Goal: Task Accomplishment & Management: Manage account settings

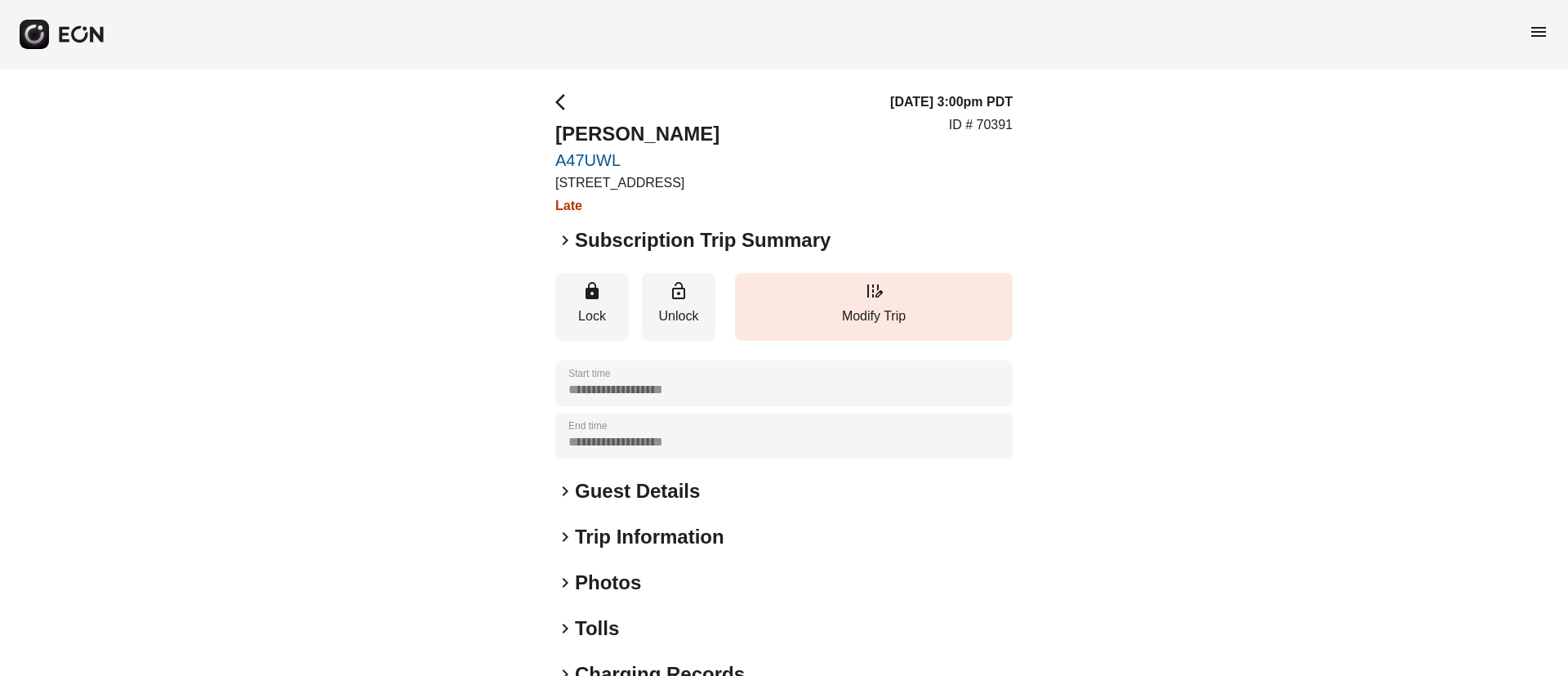
click at [1541, 28] on span "menu" at bounding box center [1538, 31] width 20 height 20
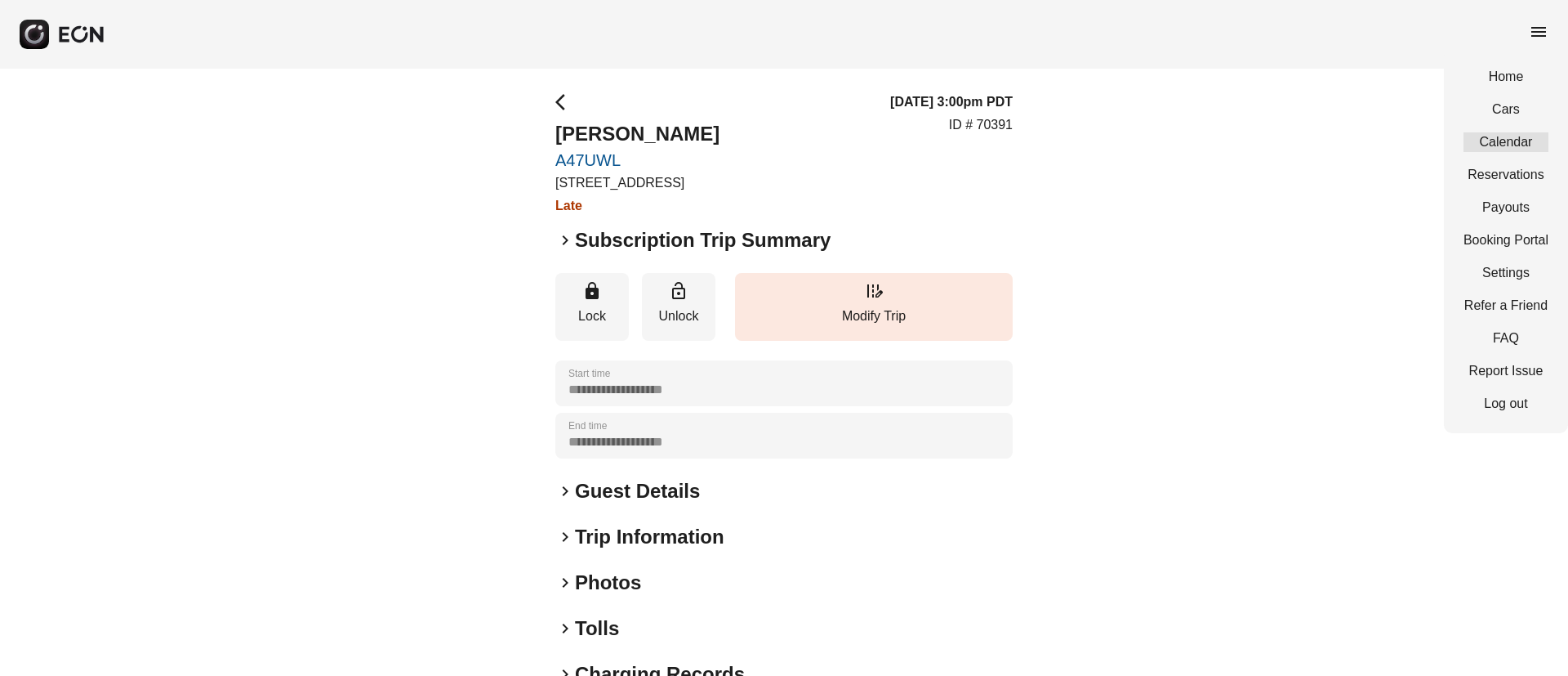
click at [1506, 136] on link "Calendar" at bounding box center [1506, 142] width 85 height 20
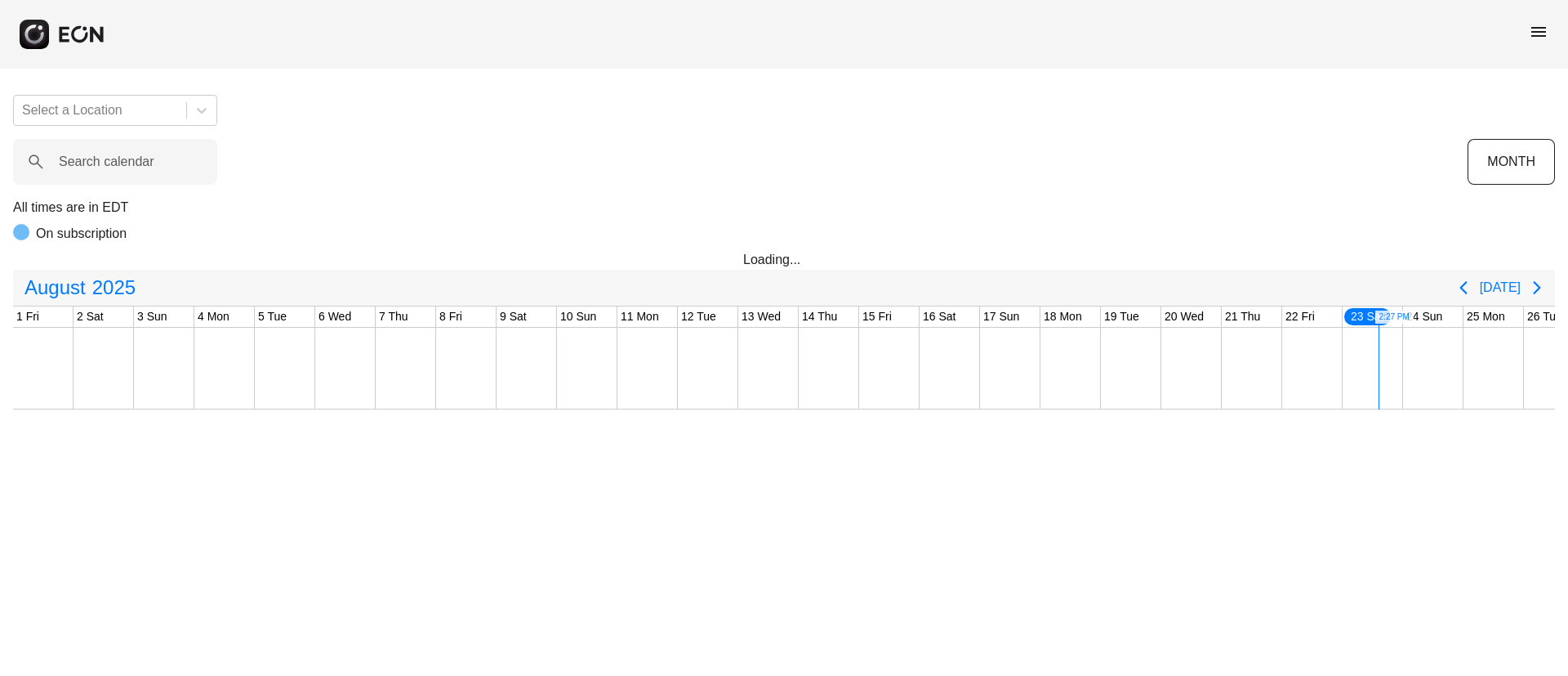
scroll to position [0, 330]
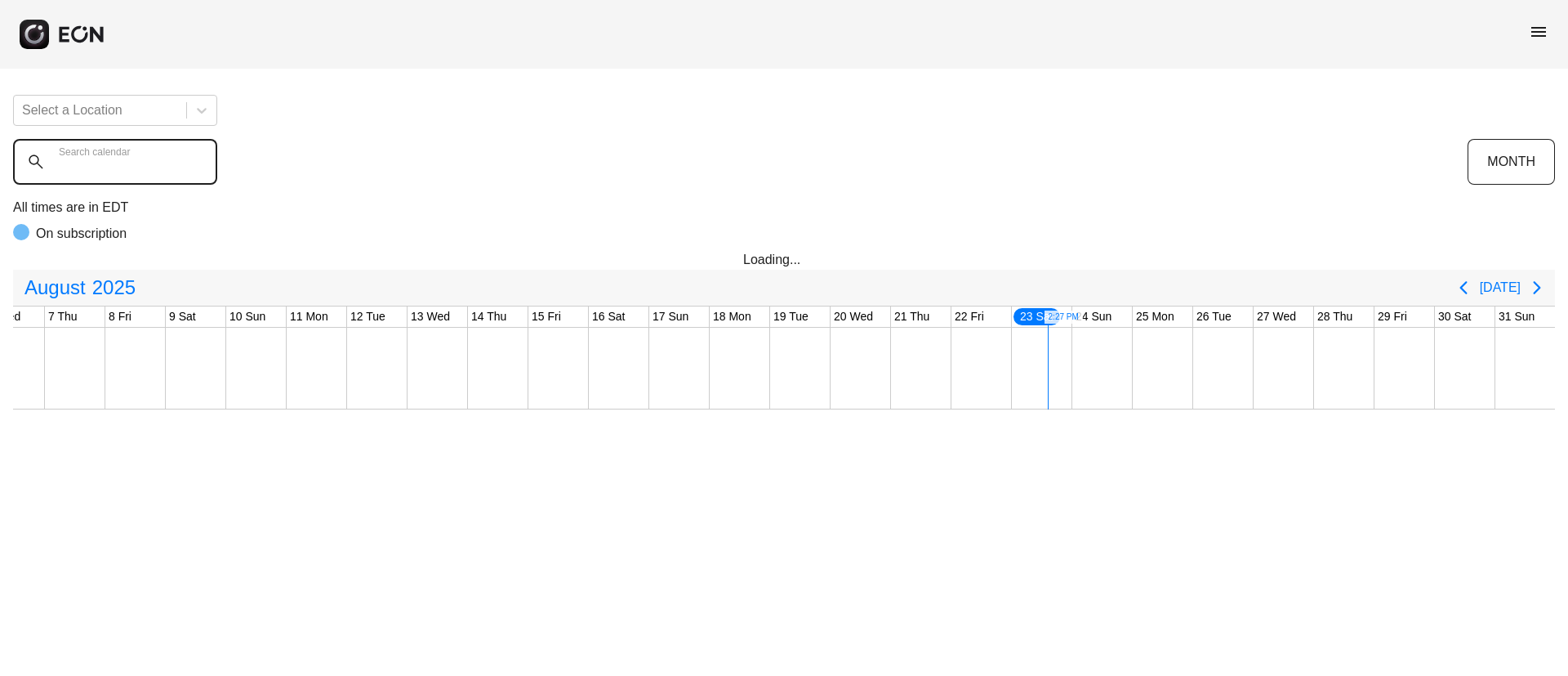
click at [130, 172] on calendar "Search calendar" at bounding box center [115, 161] width 204 height 46
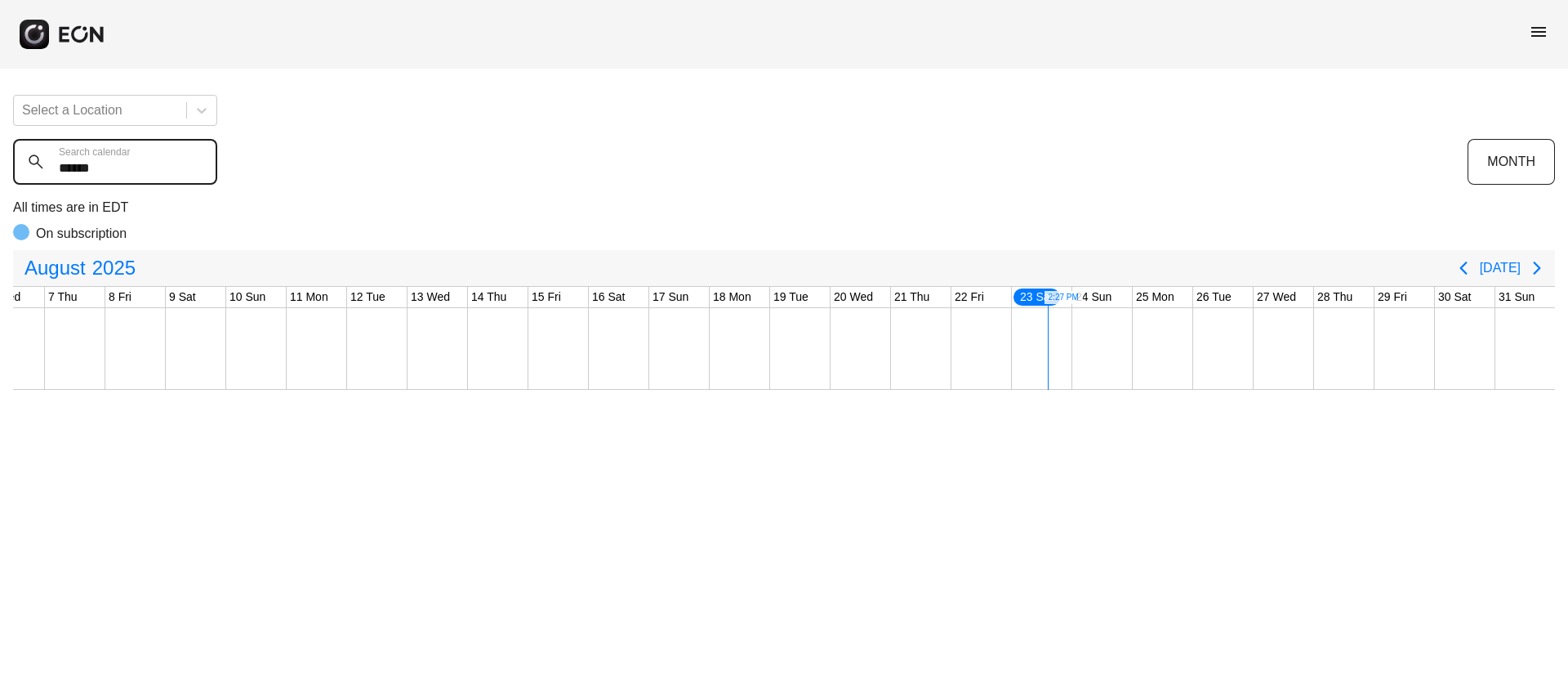
type calendar "******"
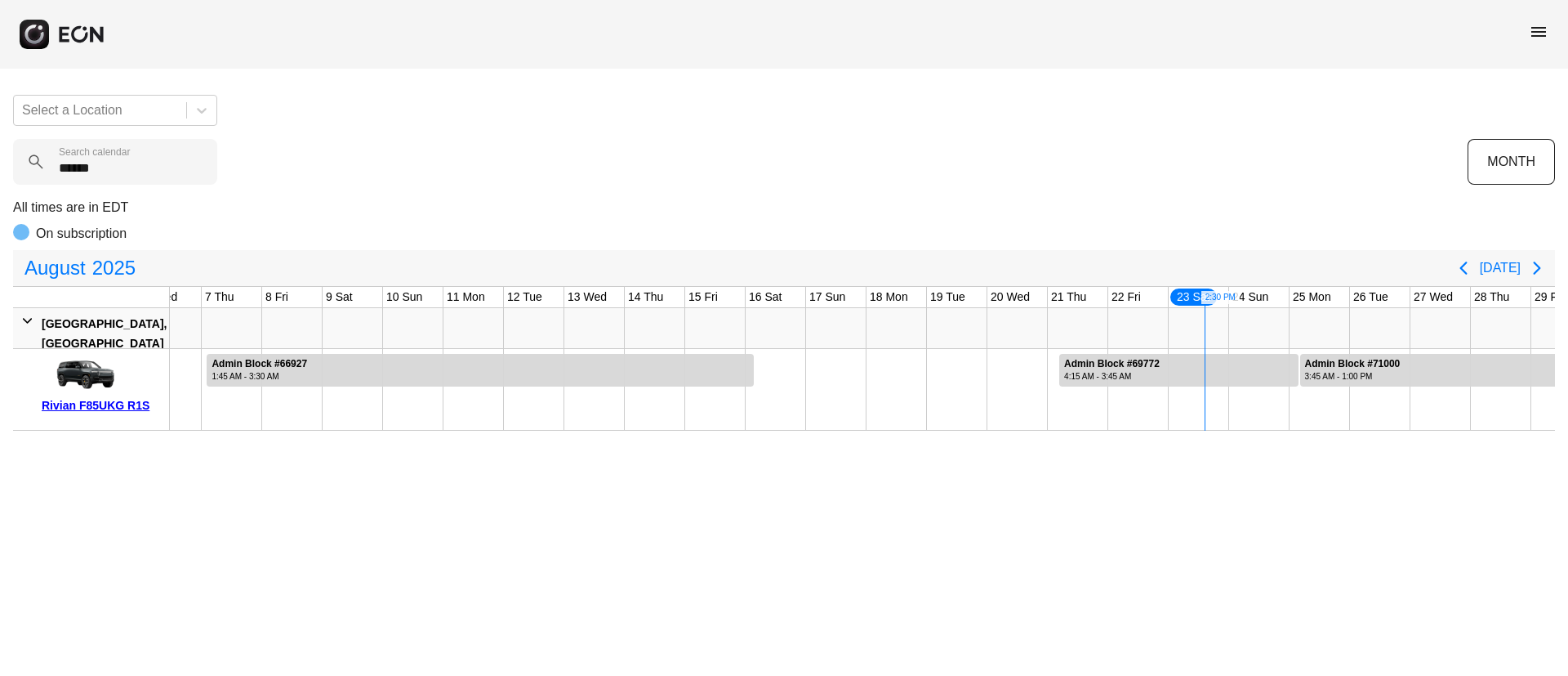
click at [1533, 33] on span "menu" at bounding box center [1538, 31] width 20 height 20
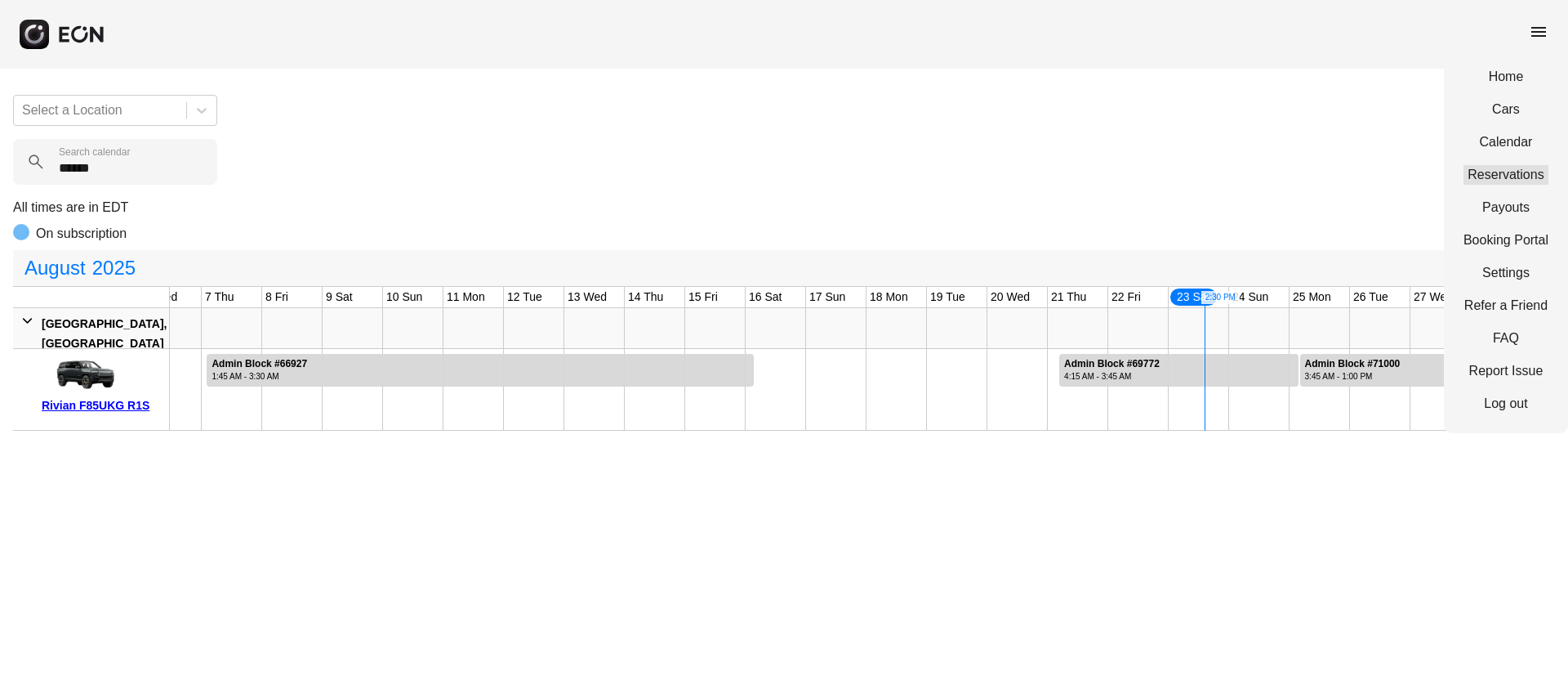
click at [1505, 166] on link "Reservations" at bounding box center [1506, 174] width 85 height 20
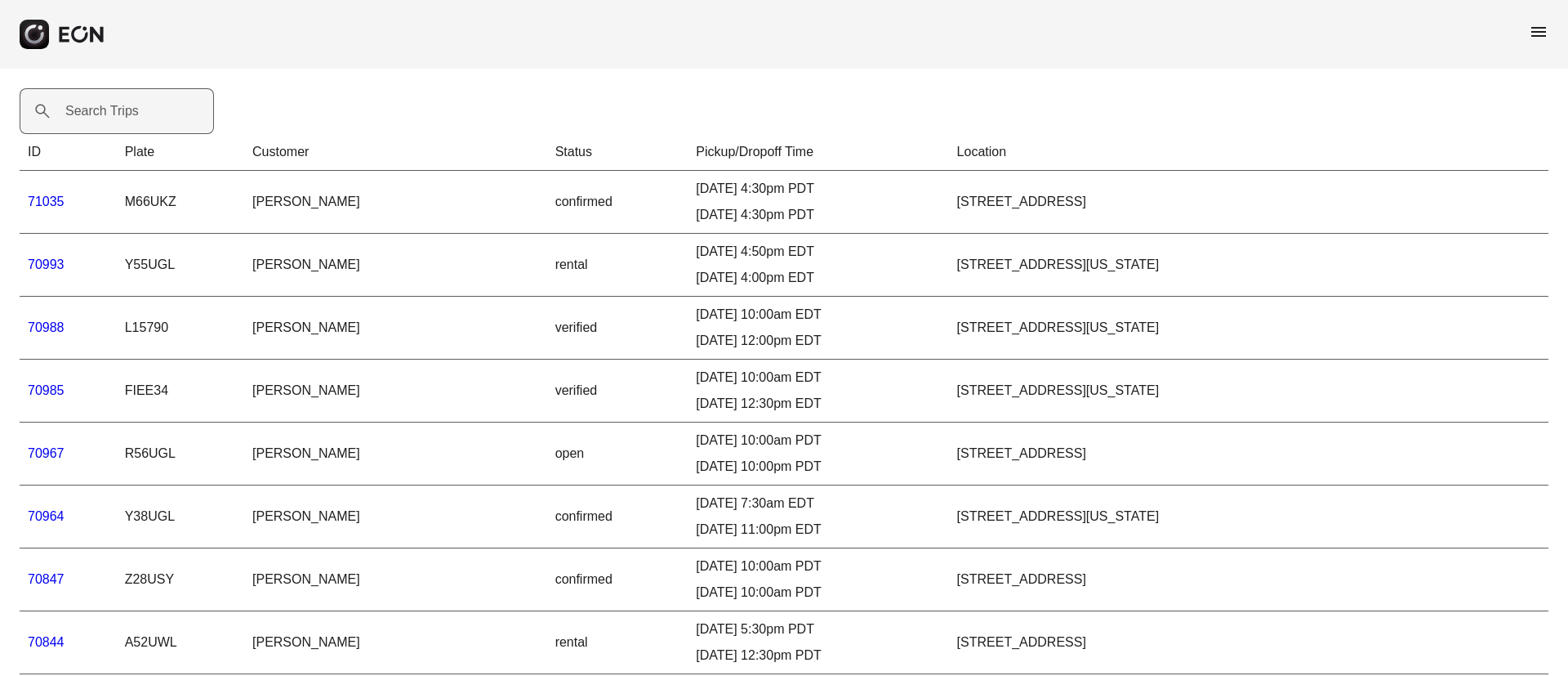
click at [99, 103] on label "Search Trips" at bounding box center [102, 111] width 73 height 20
click at [99, 103] on Trips "Search Trips" at bounding box center [117, 111] width 194 height 46
paste Trips "*****"
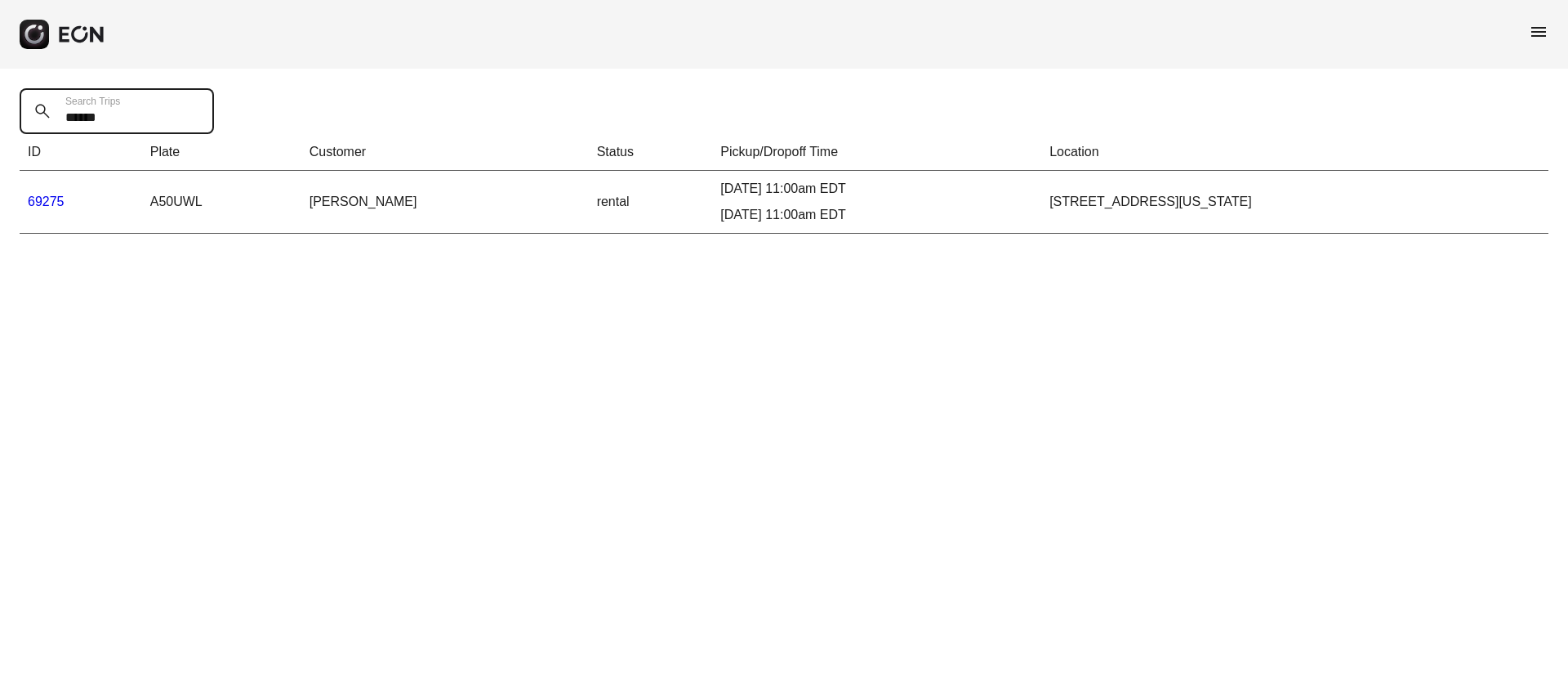
type Trips "*****"
click at [50, 202] on link "69275" at bounding box center [45, 201] width 37 height 14
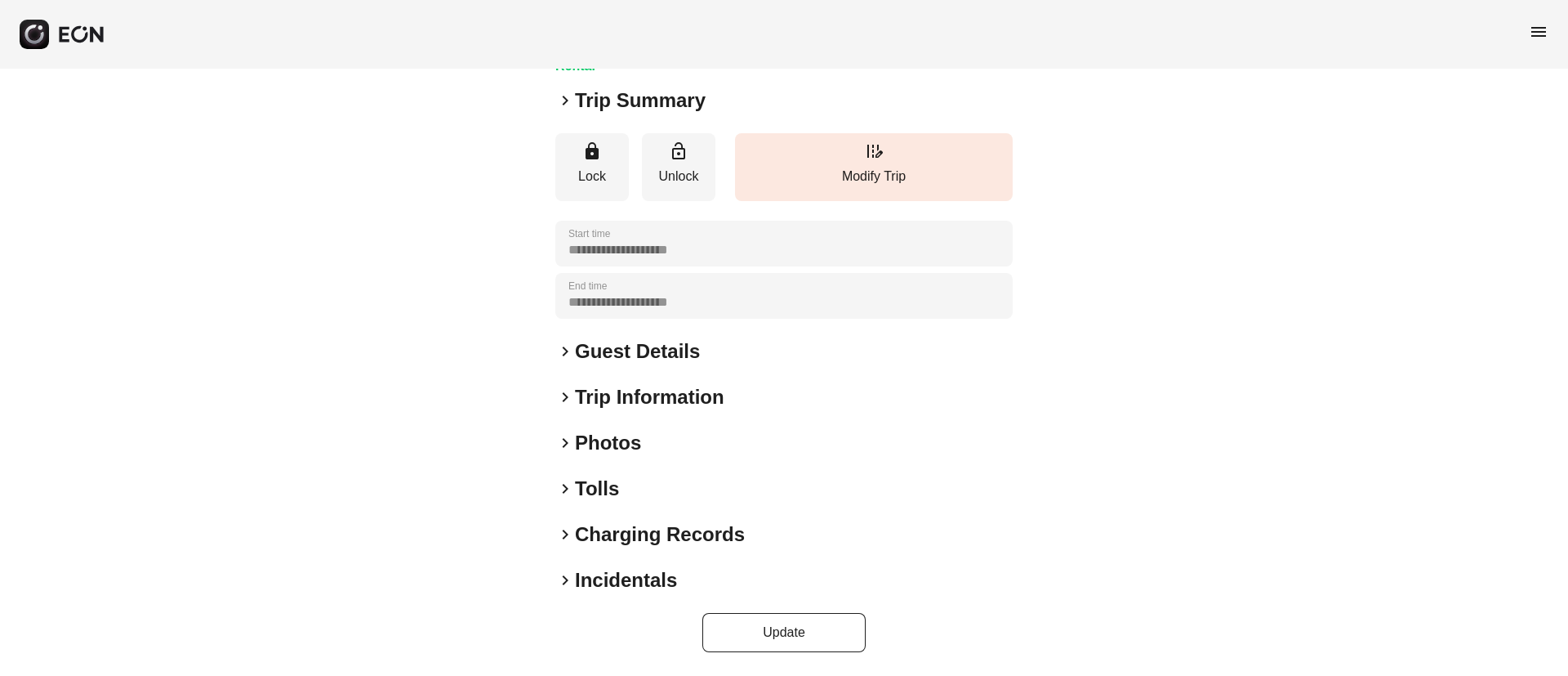
click at [625, 440] on h2 "Photos" at bounding box center [608, 443] width 66 height 26
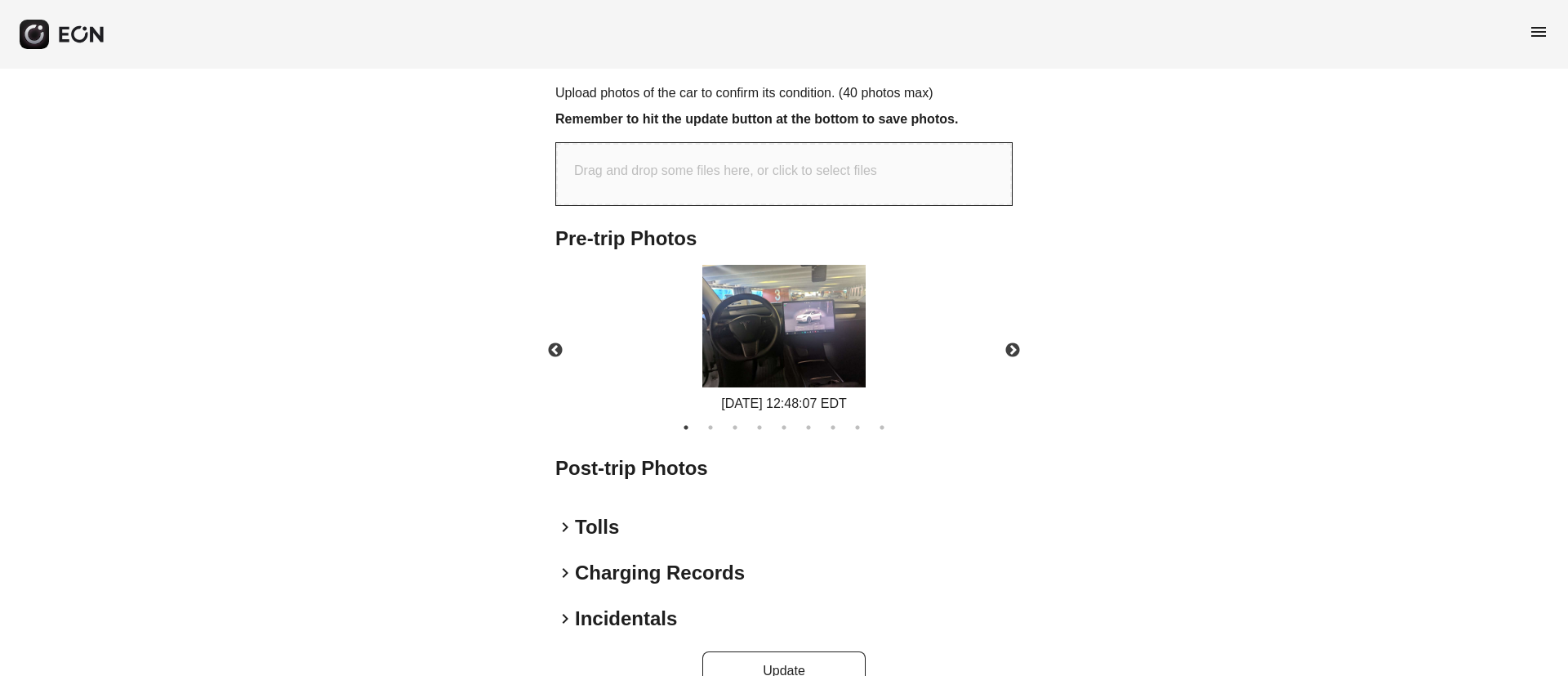
scroll to position [609, 0]
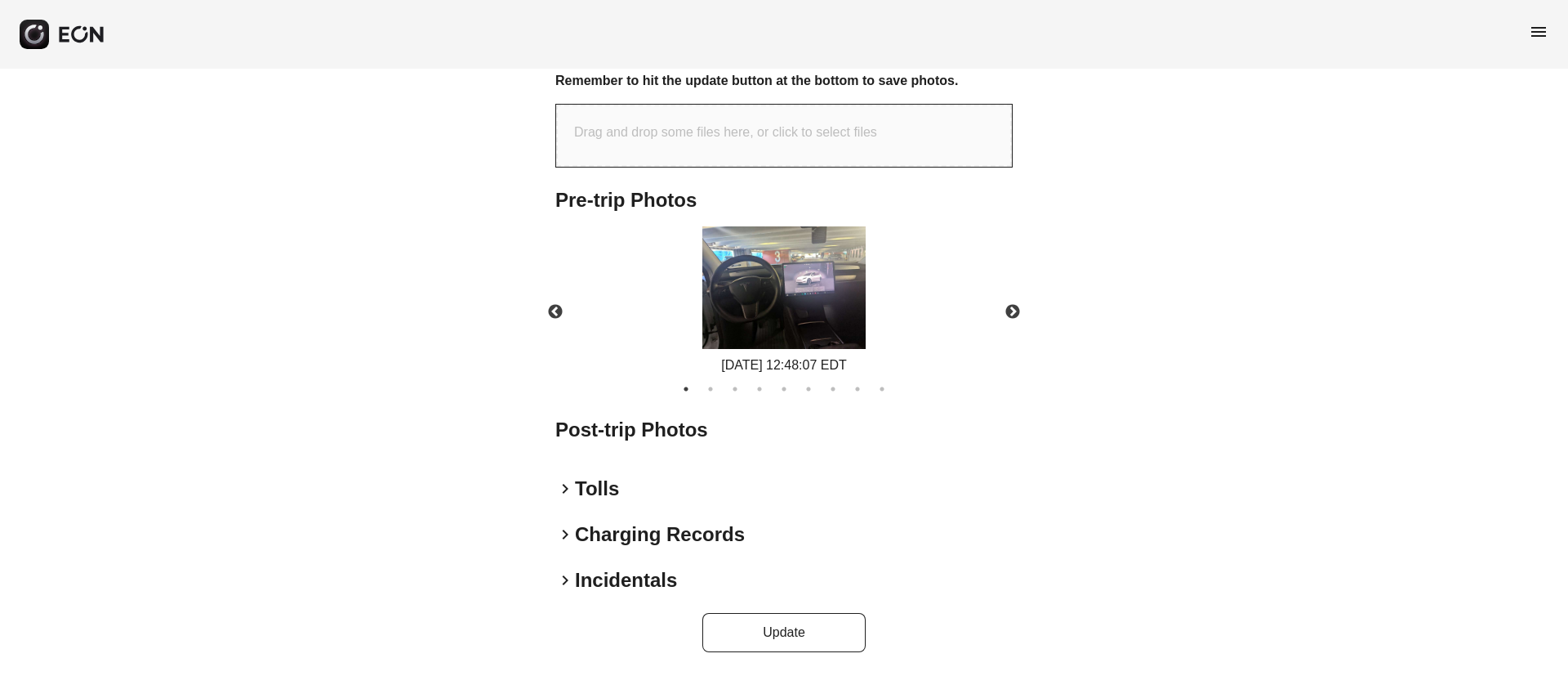
click at [769, 319] on img at bounding box center [784, 287] width 164 height 122
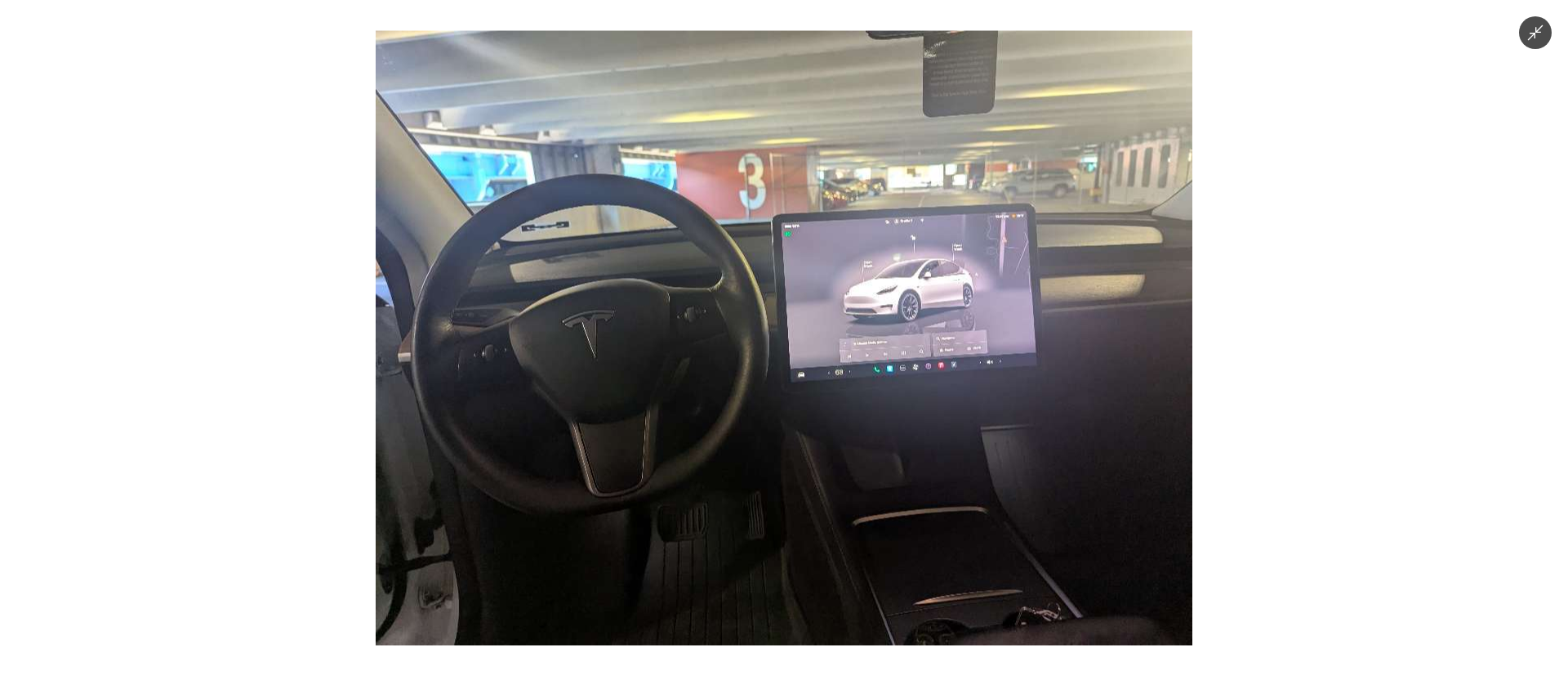
click at [769, 319] on img at bounding box center [784, 338] width 817 height 614
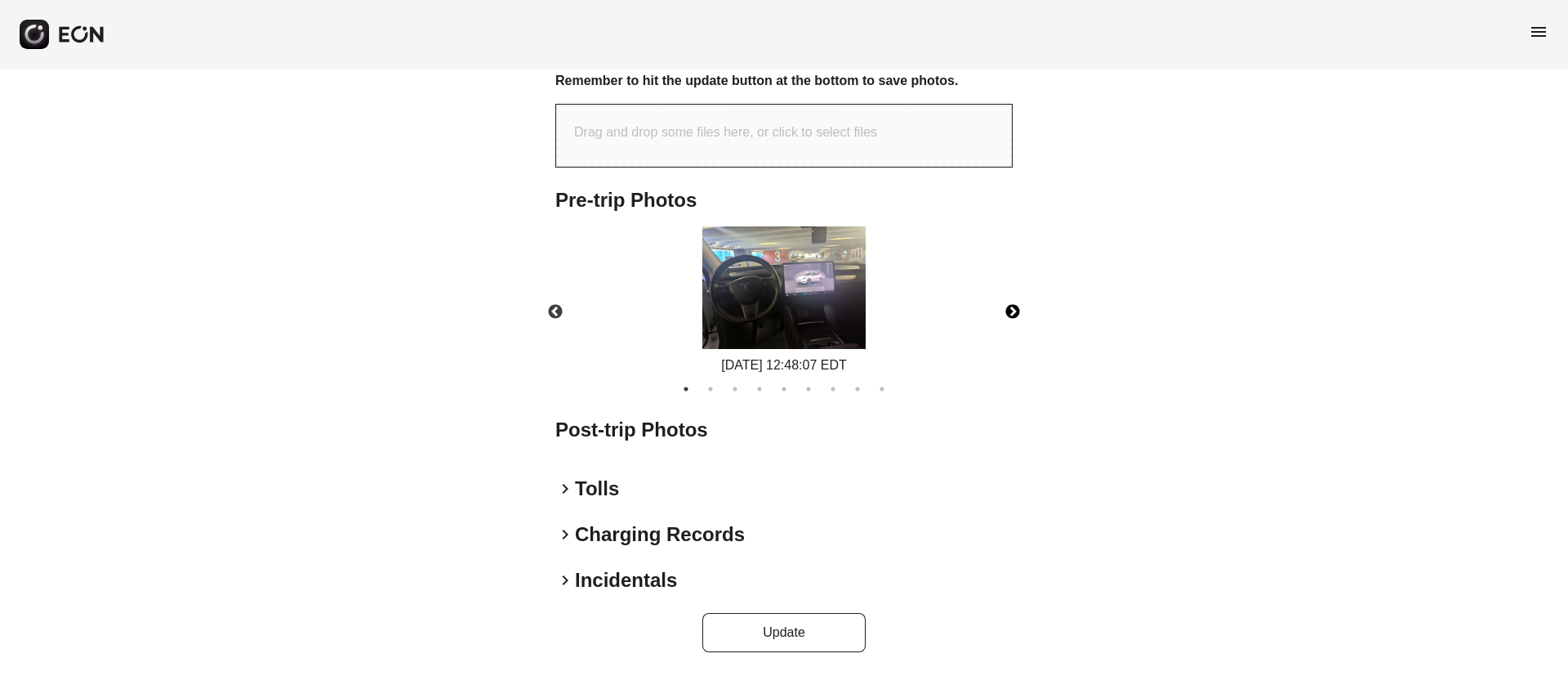
click at [1011, 311] on button "Next" at bounding box center [1013, 312] width 57 height 57
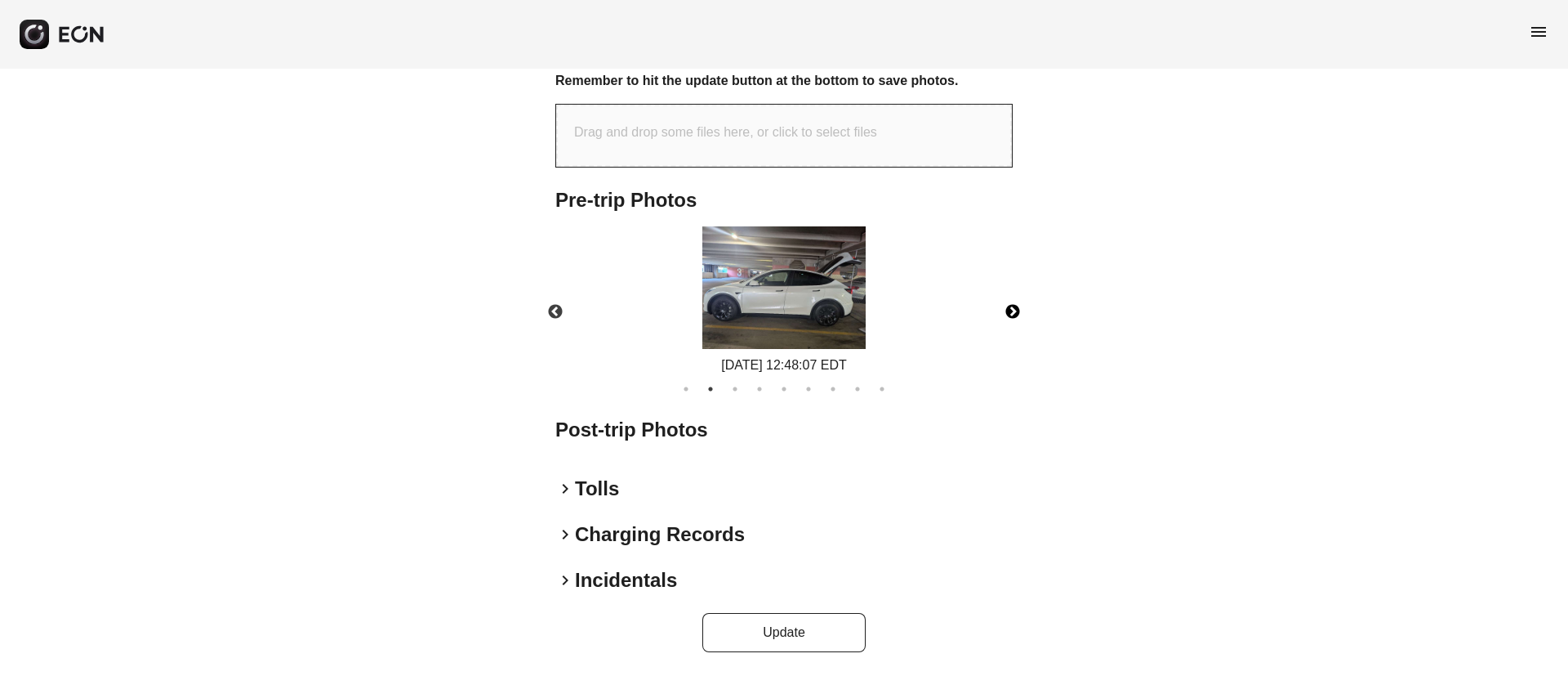
click at [857, 318] on img at bounding box center [784, 287] width 164 height 122
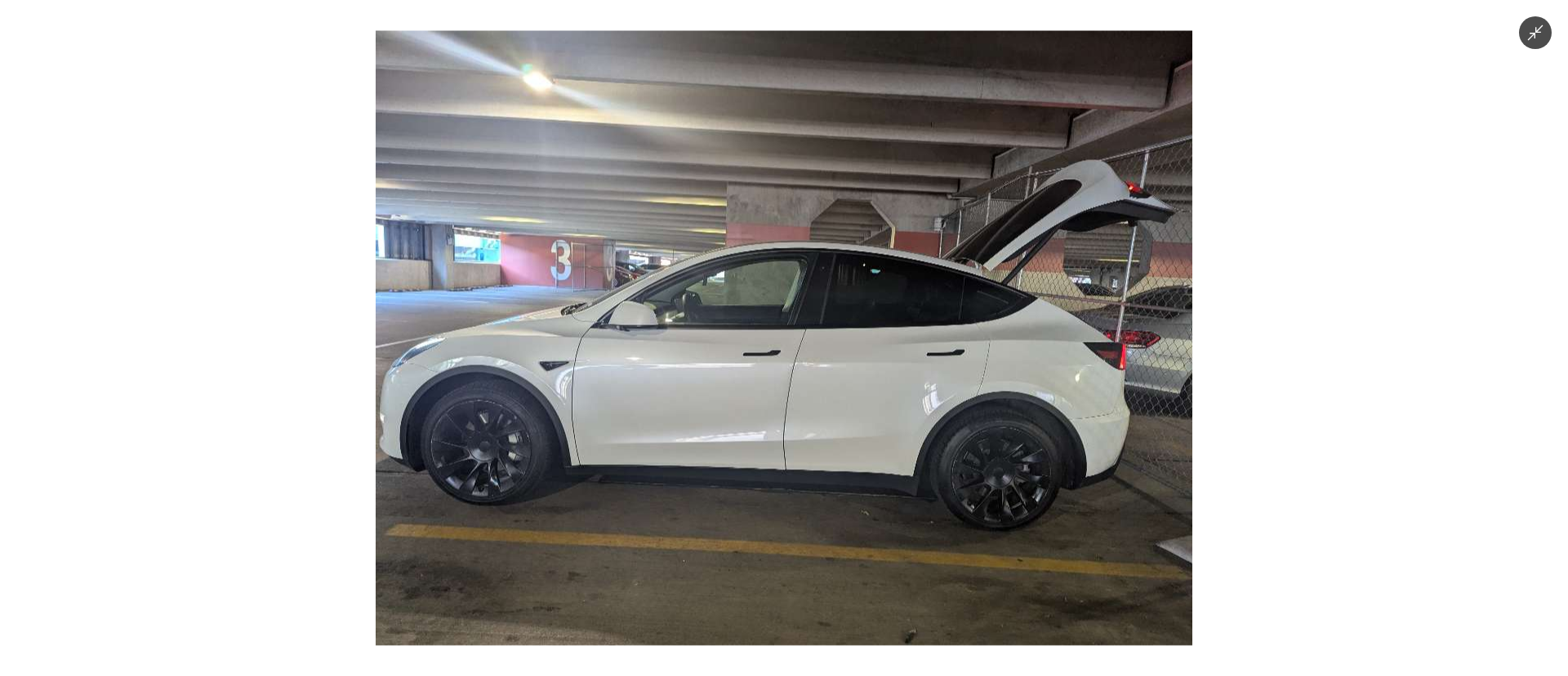
click at [857, 318] on img at bounding box center [784, 338] width 817 height 614
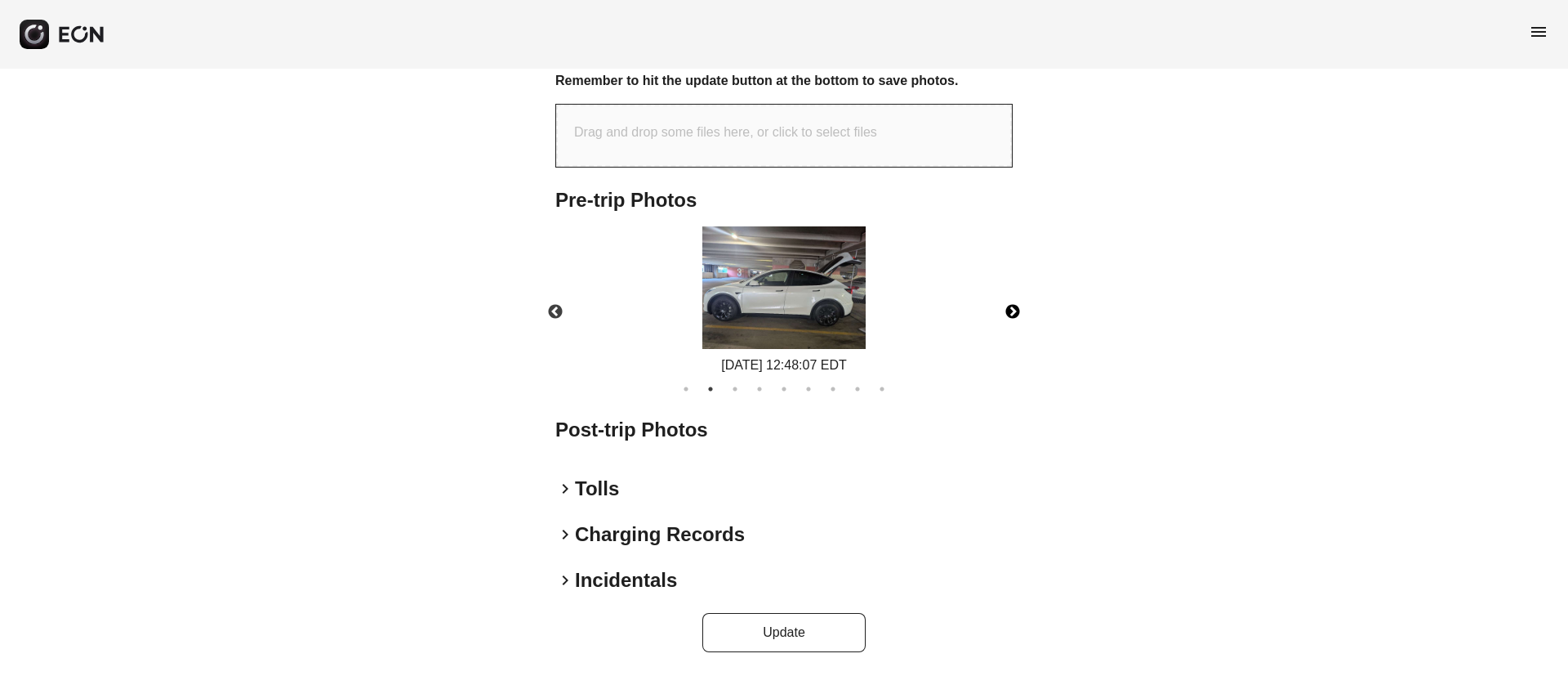
click at [1014, 313] on button "Next" at bounding box center [1013, 312] width 57 height 57
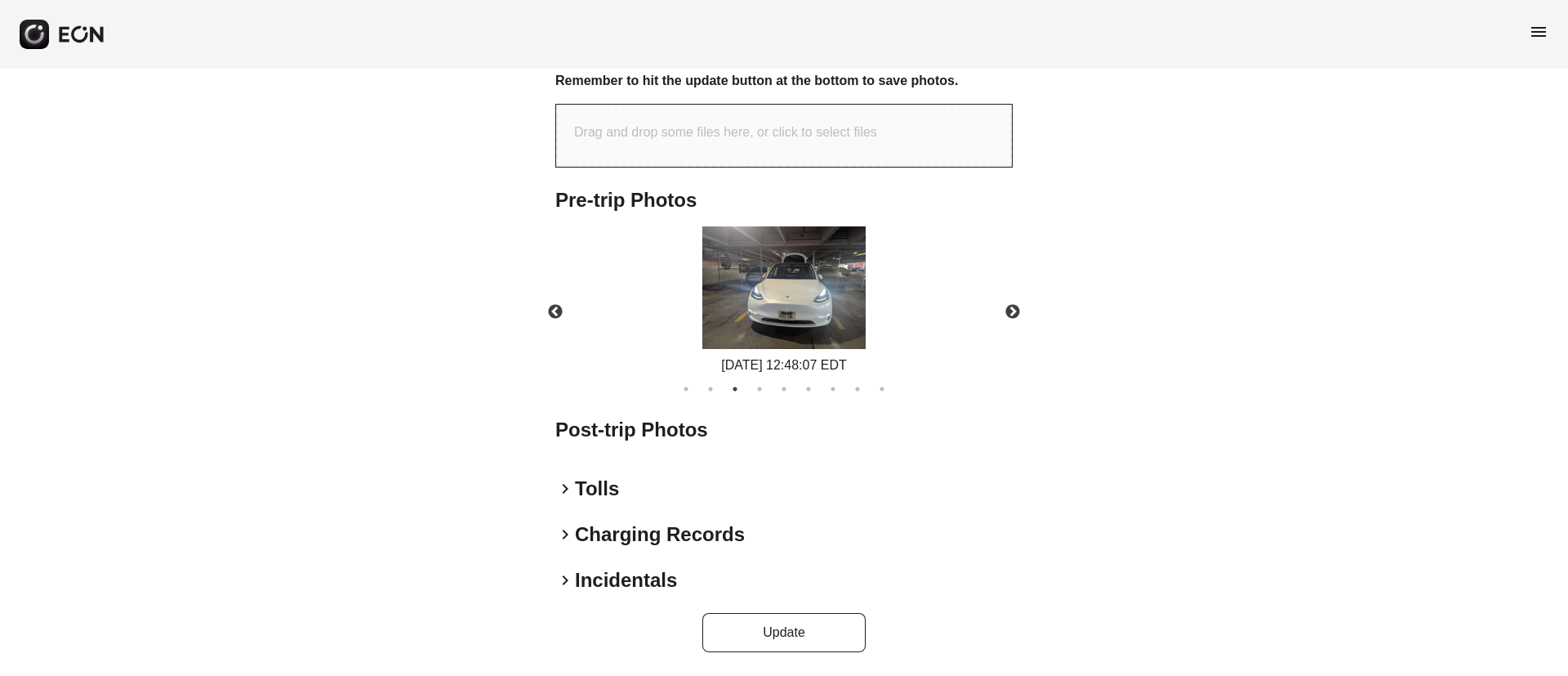
click at [879, 302] on div "[DATE] 12:48:07 EDT" at bounding box center [783, 300] width 485 height 149
click at [851, 305] on img at bounding box center [784, 287] width 164 height 122
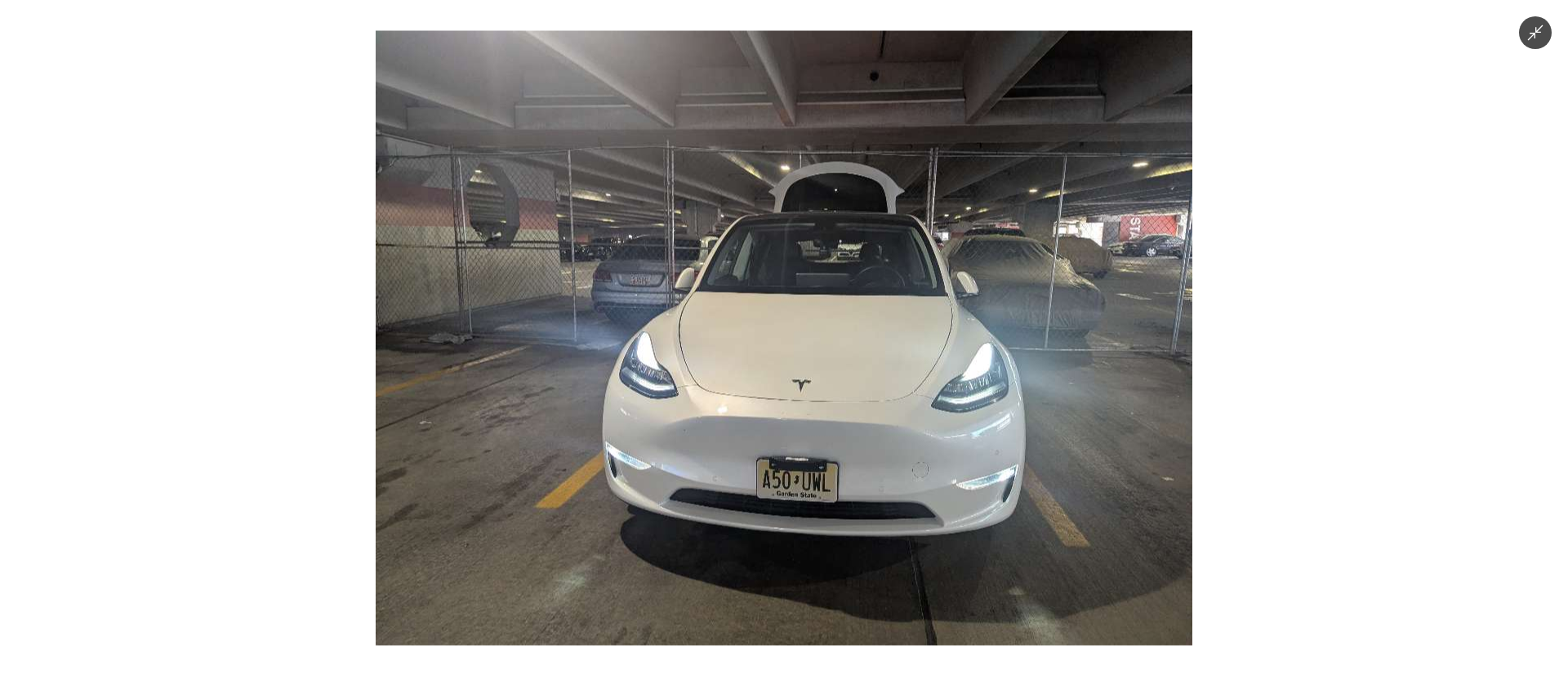
click at [851, 305] on img at bounding box center [784, 338] width 817 height 614
